Goal: Contribute content

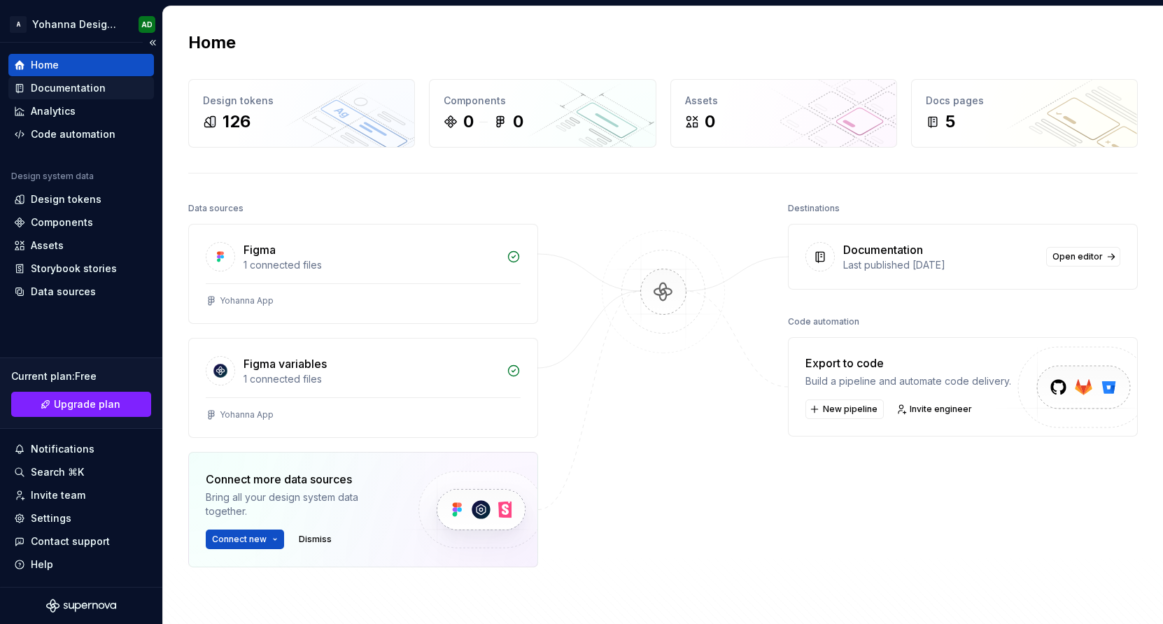
click at [54, 91] on div "Documentation" at bounding box center [68, 88] width 75 height 14
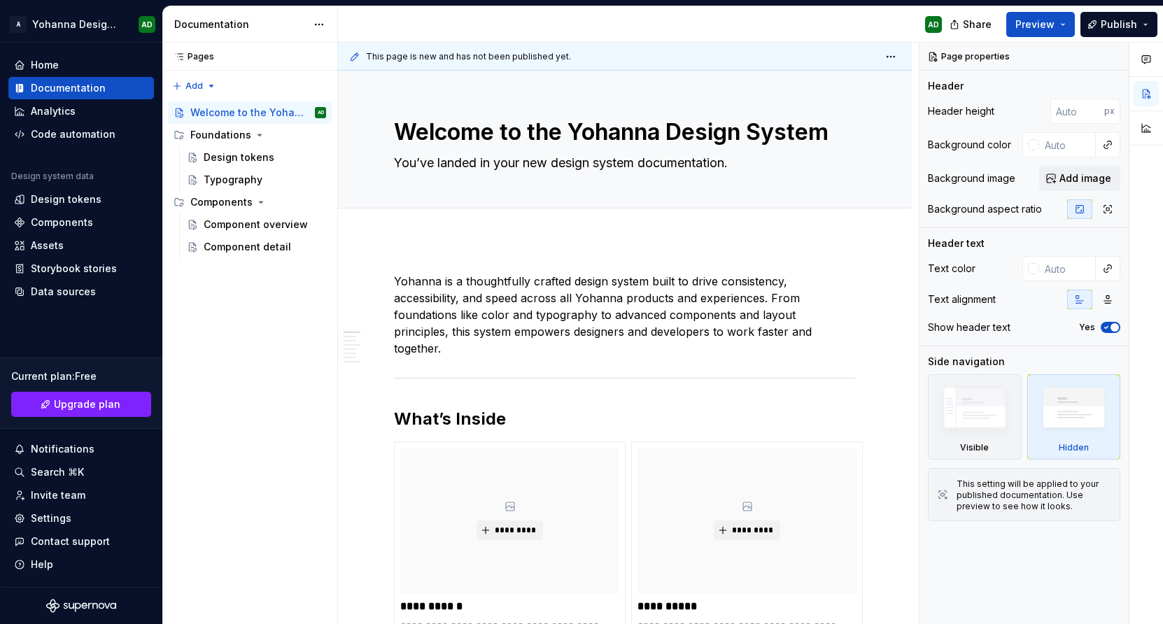
type textarea "*"
